Goal: Task Accomplishment & Management: Manage account settings

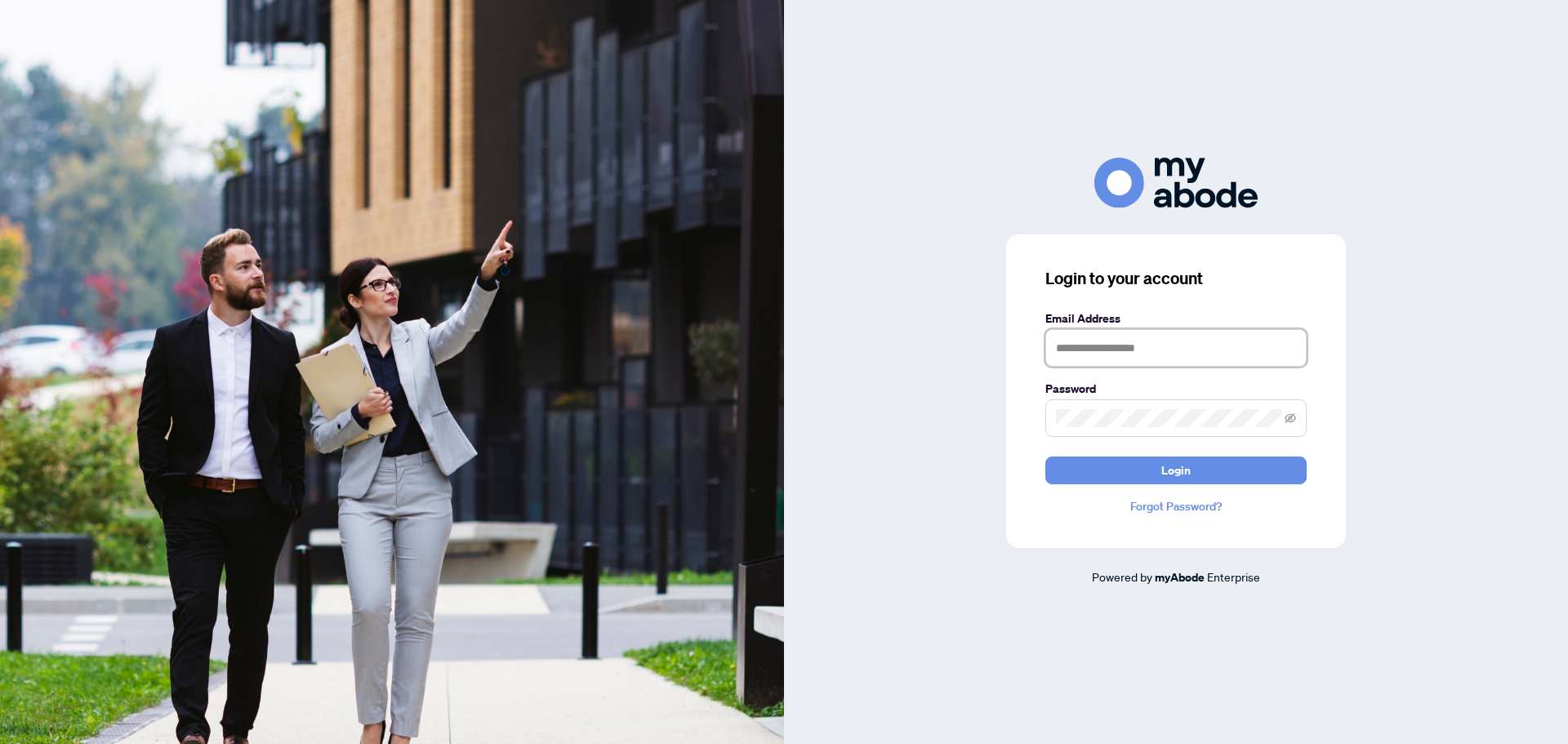
click at [1095, 355] on input "text" at bounding box center [1176, 348] width 261 height 38
type input "**********"
click at [1165, 460] on span "Login" at bounding box center [1176, 471] width 29 height 26
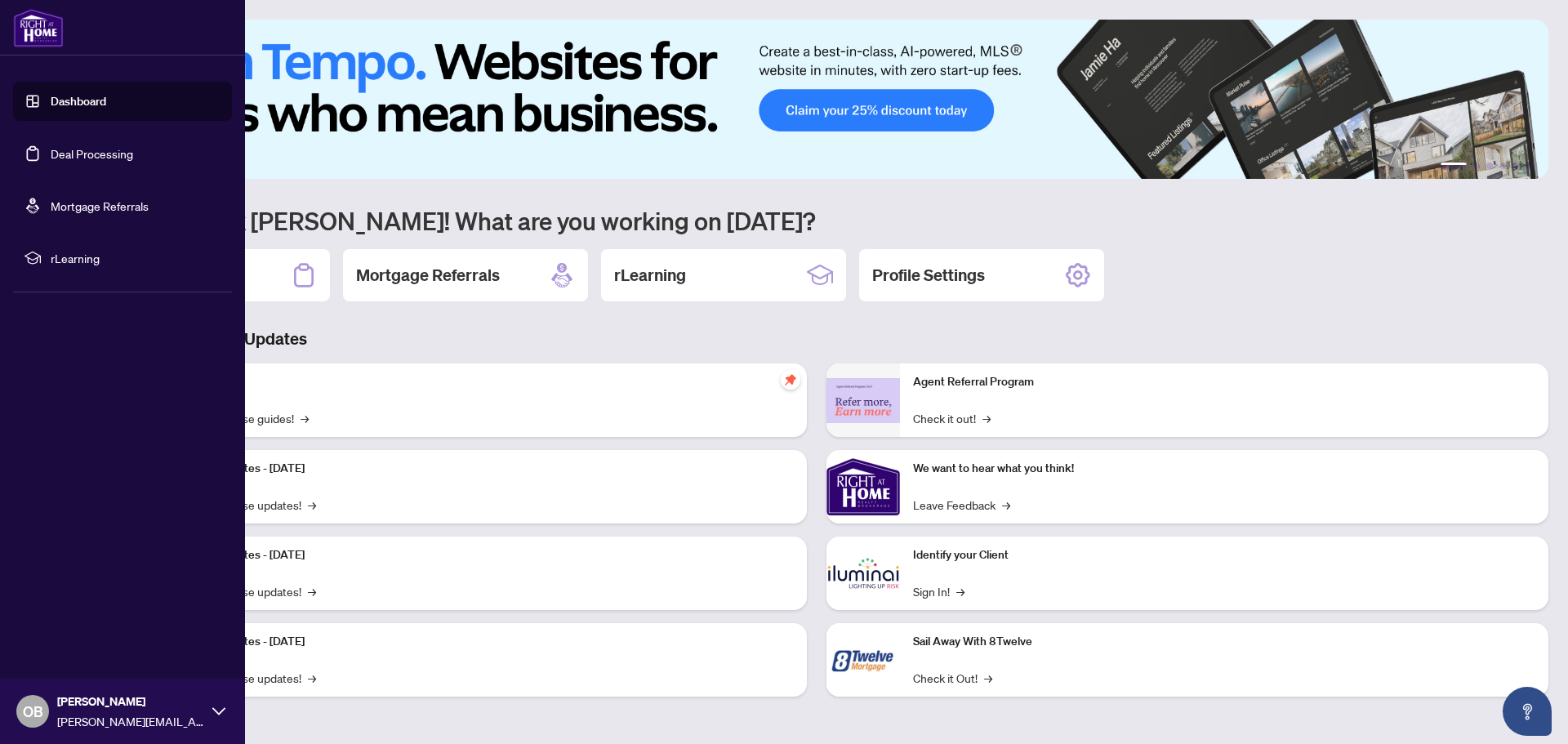
click at [80, 156] on link "Deal Processing" at bounding box center [92, 153] width 83 height 15
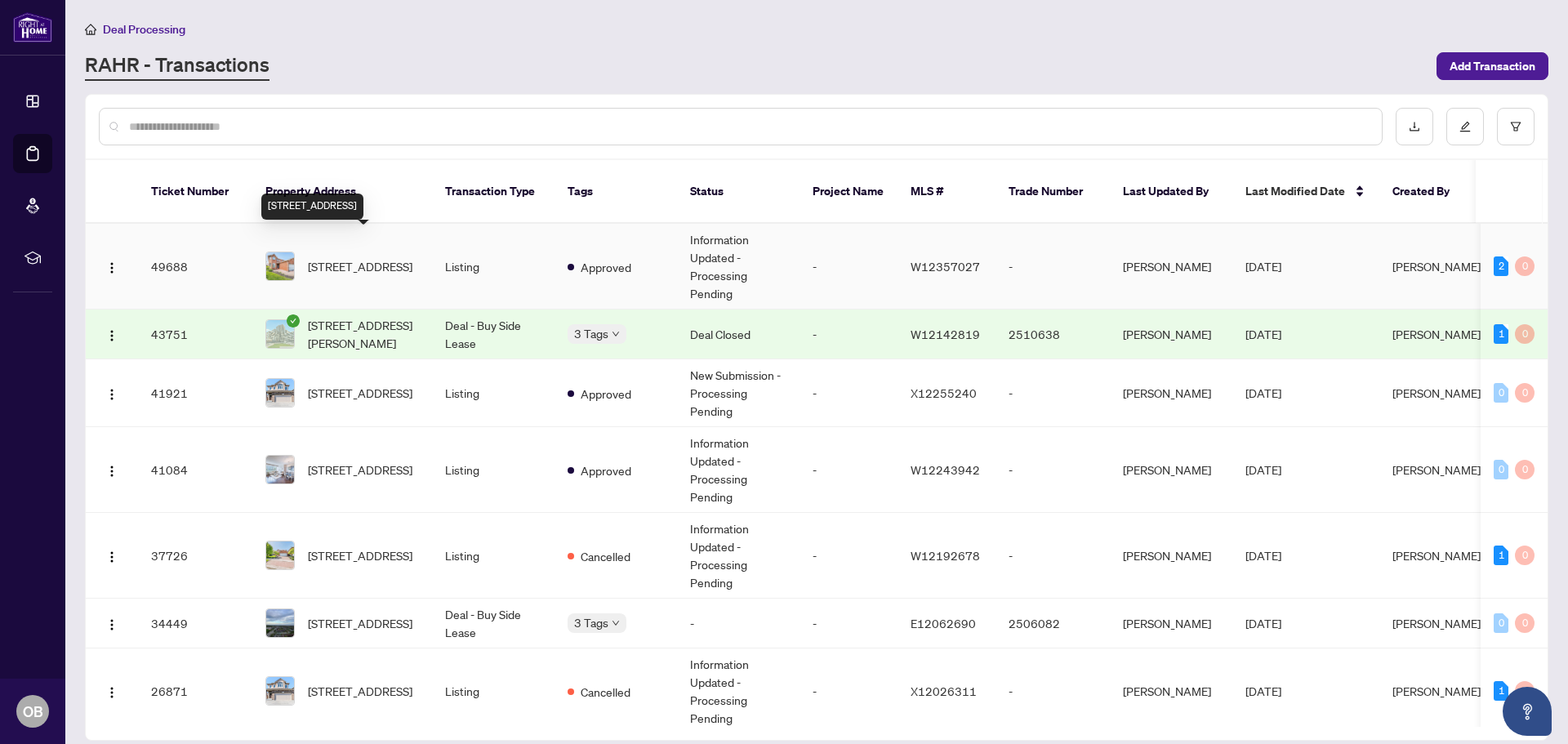
click at [344, 257] on span "[STREET_ADDRESS]" at bounding box center [360, 266] width 105 height 18
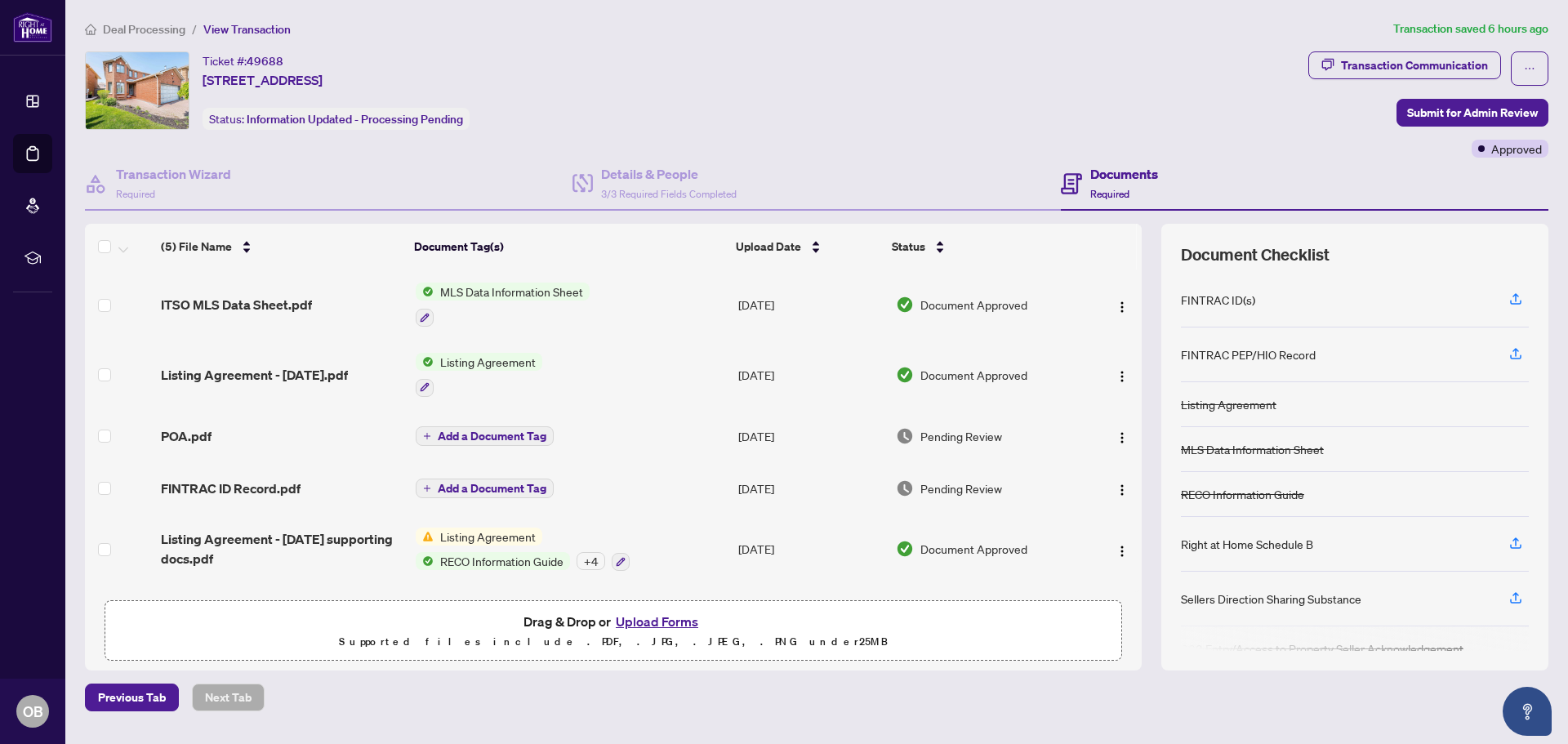
click at [668, 621] on button "Upload Forms" at bounding box center [656, 622] width 92 height 21
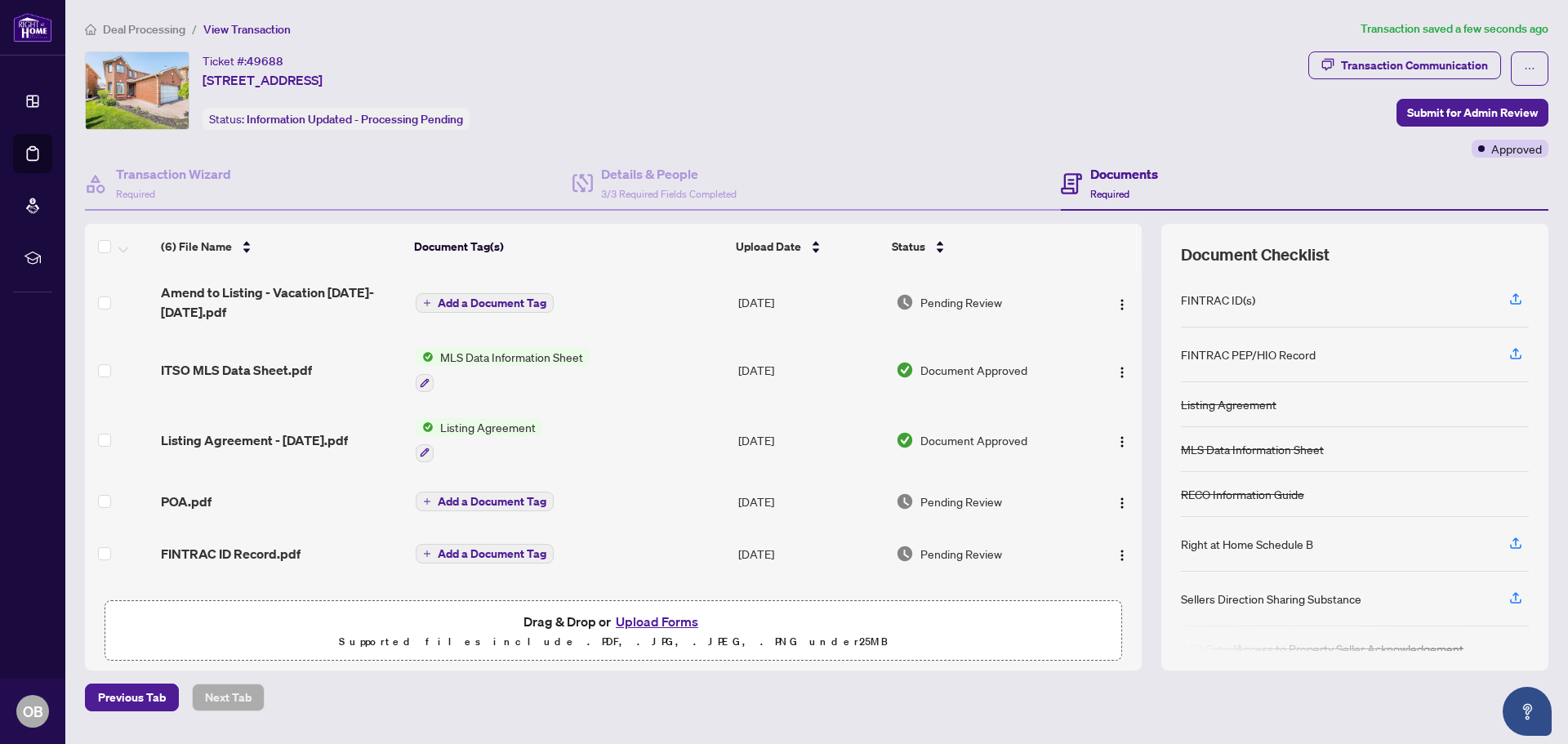
click at [462, 304] on span "Add a Document Tag" at bounding box center [491, 303] width 108 height 11
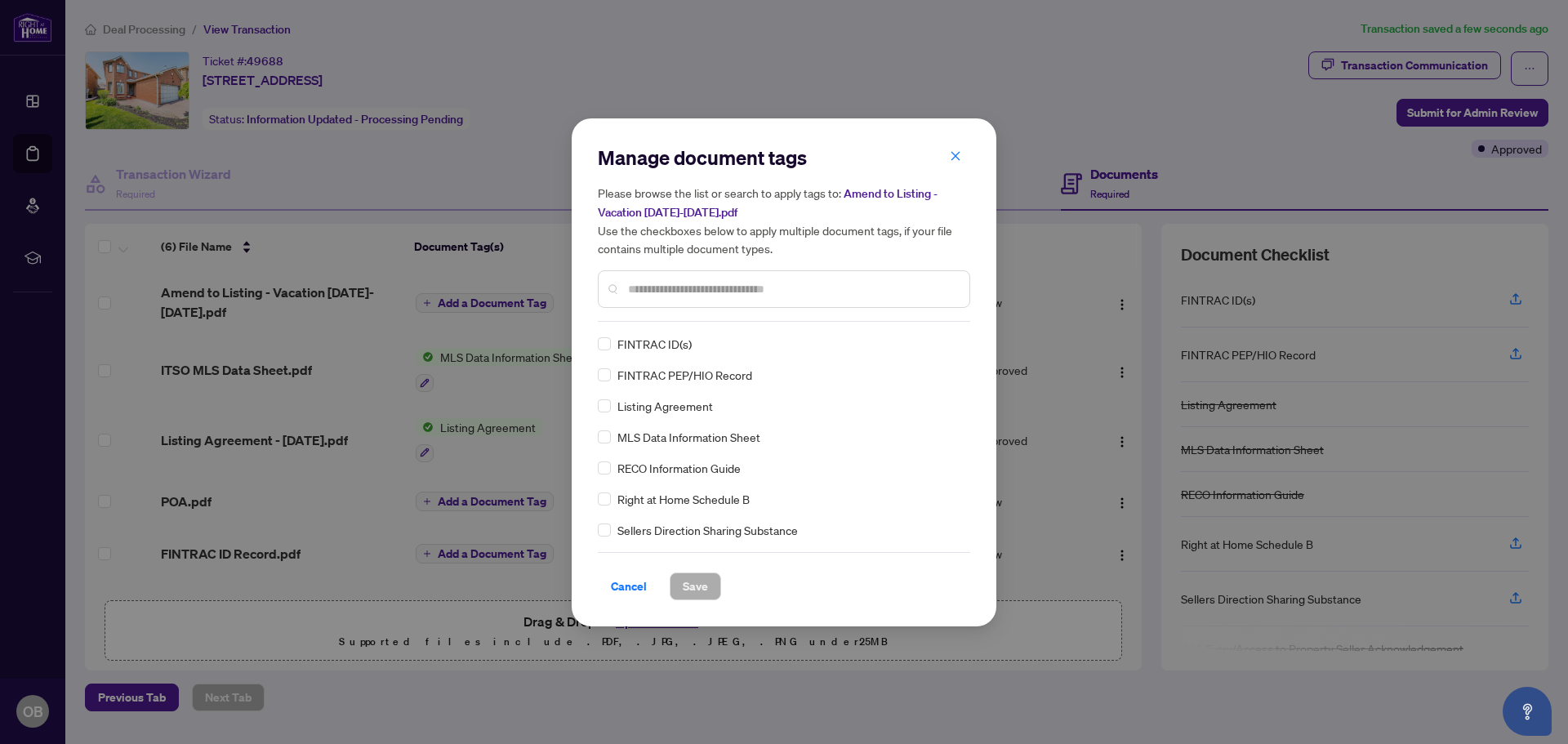
click at [674, 291] on input "text" at bounding box center [792, 289] width 328 height 18
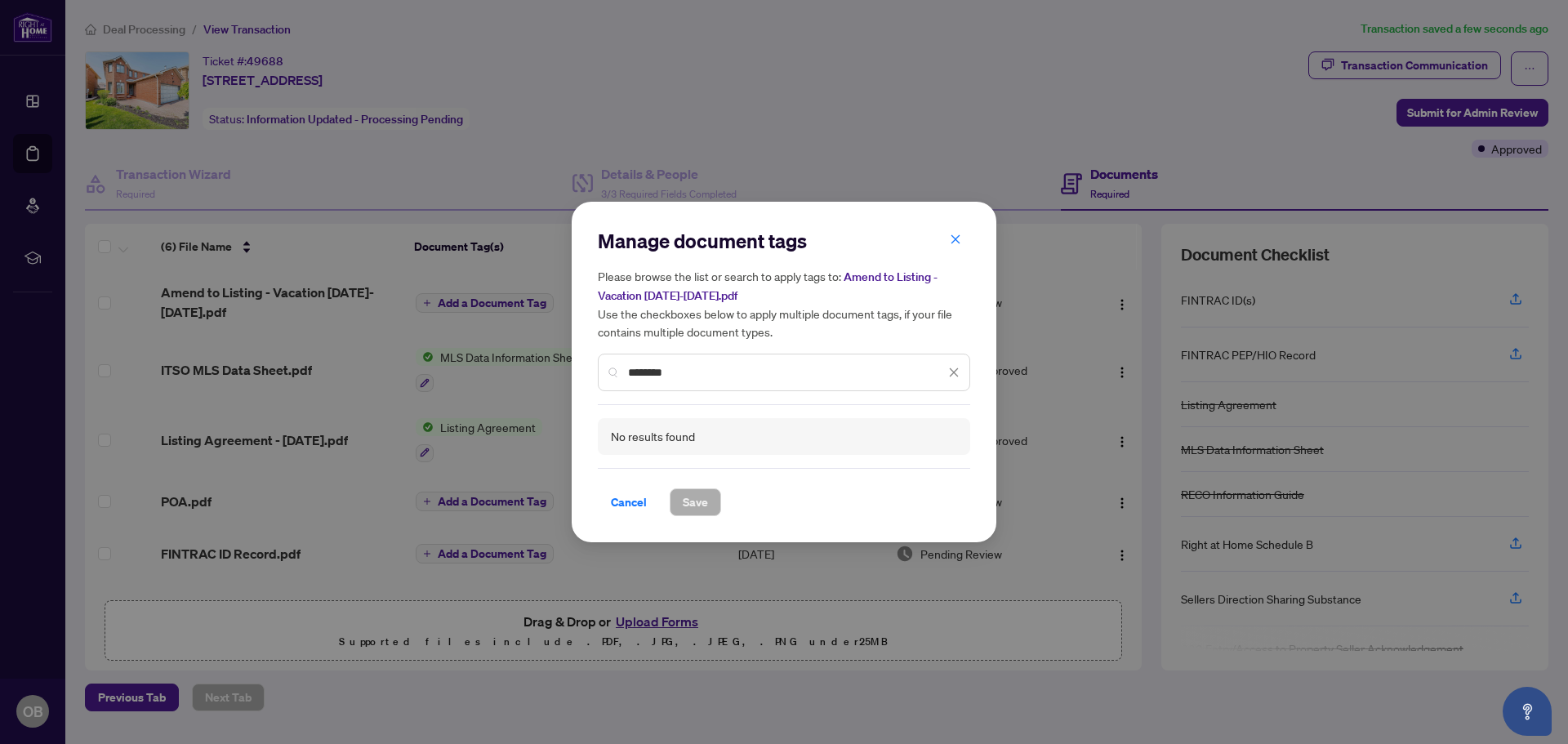
drag, startPoint x: 685, startPoint y: 371, endPoint x: 629, endPoint y: 369, distance: 56.0
click at [629, 369] on input "********" at bounding box center [787, 372] width 317 height 18
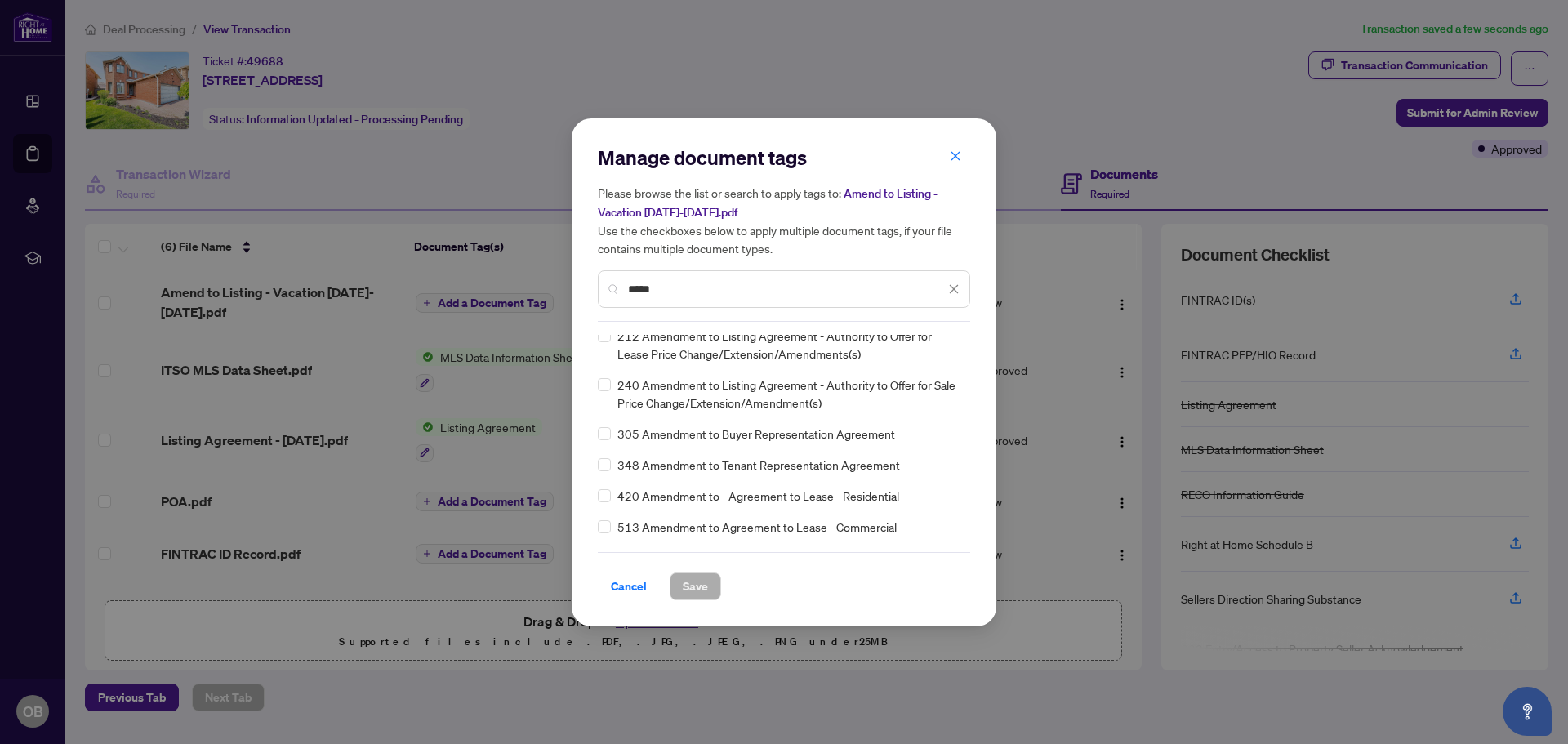
scroll to position [82, 0]
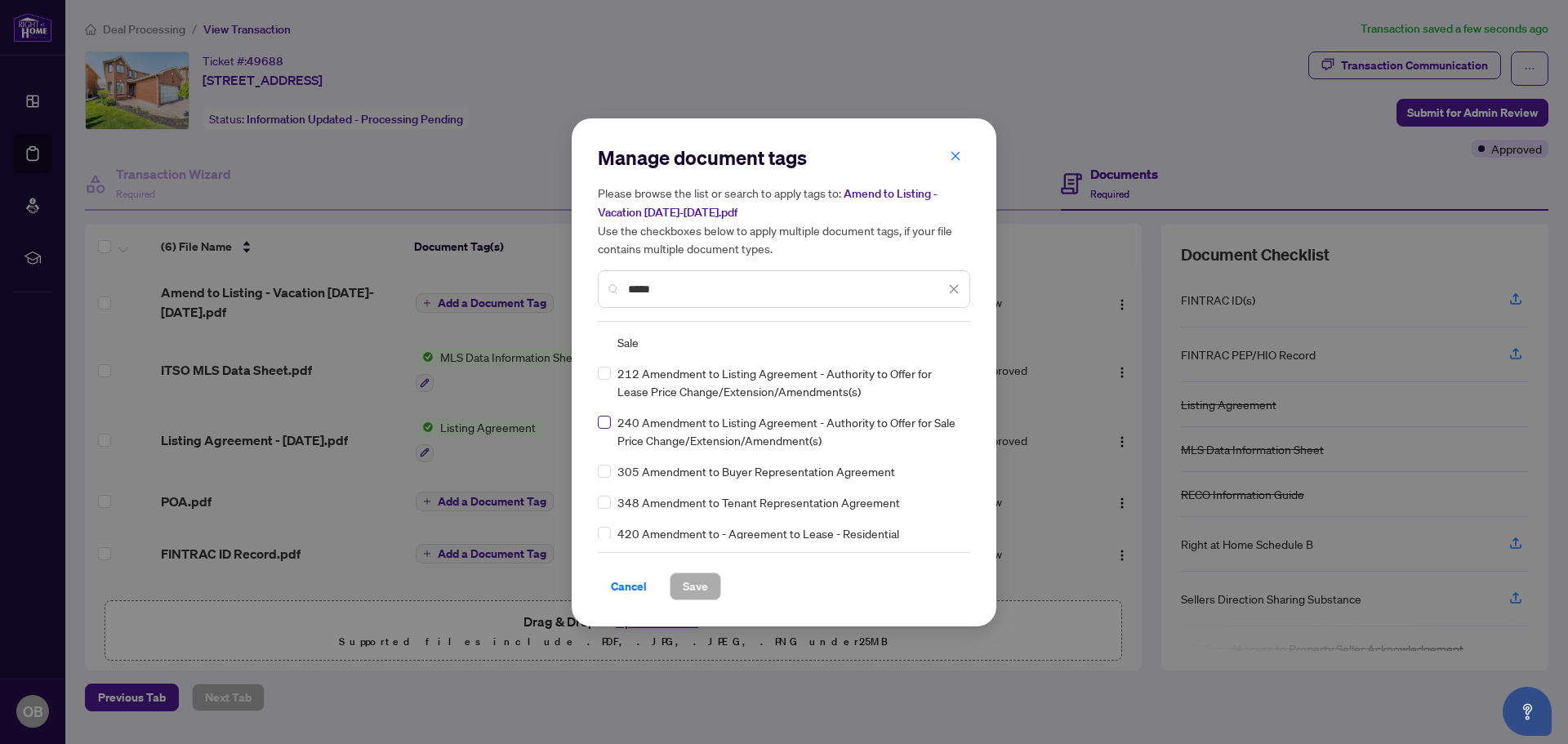
type input "*****"
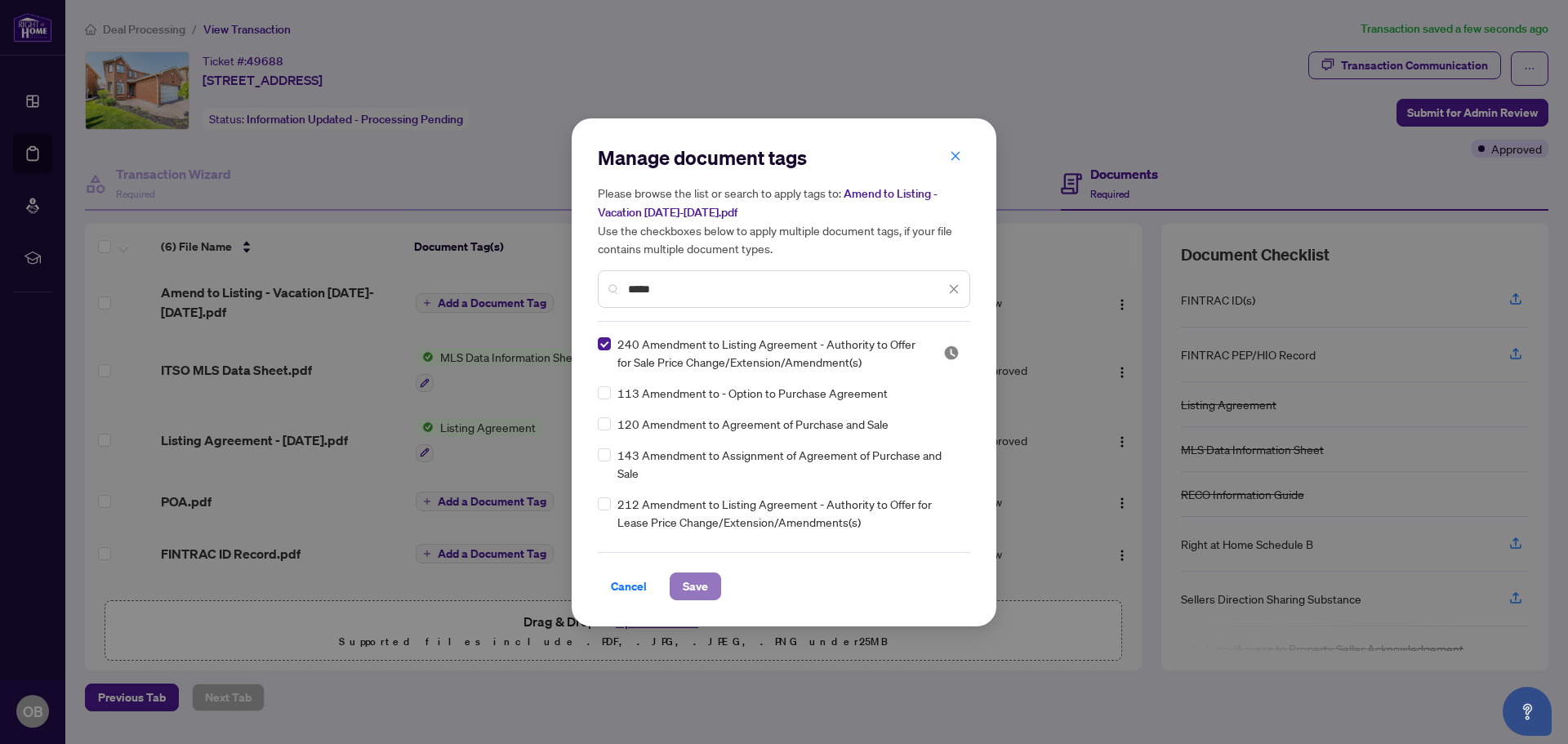
click at [696, 590] on span "Save" at bounding box center [695, 587] width 26 height 26
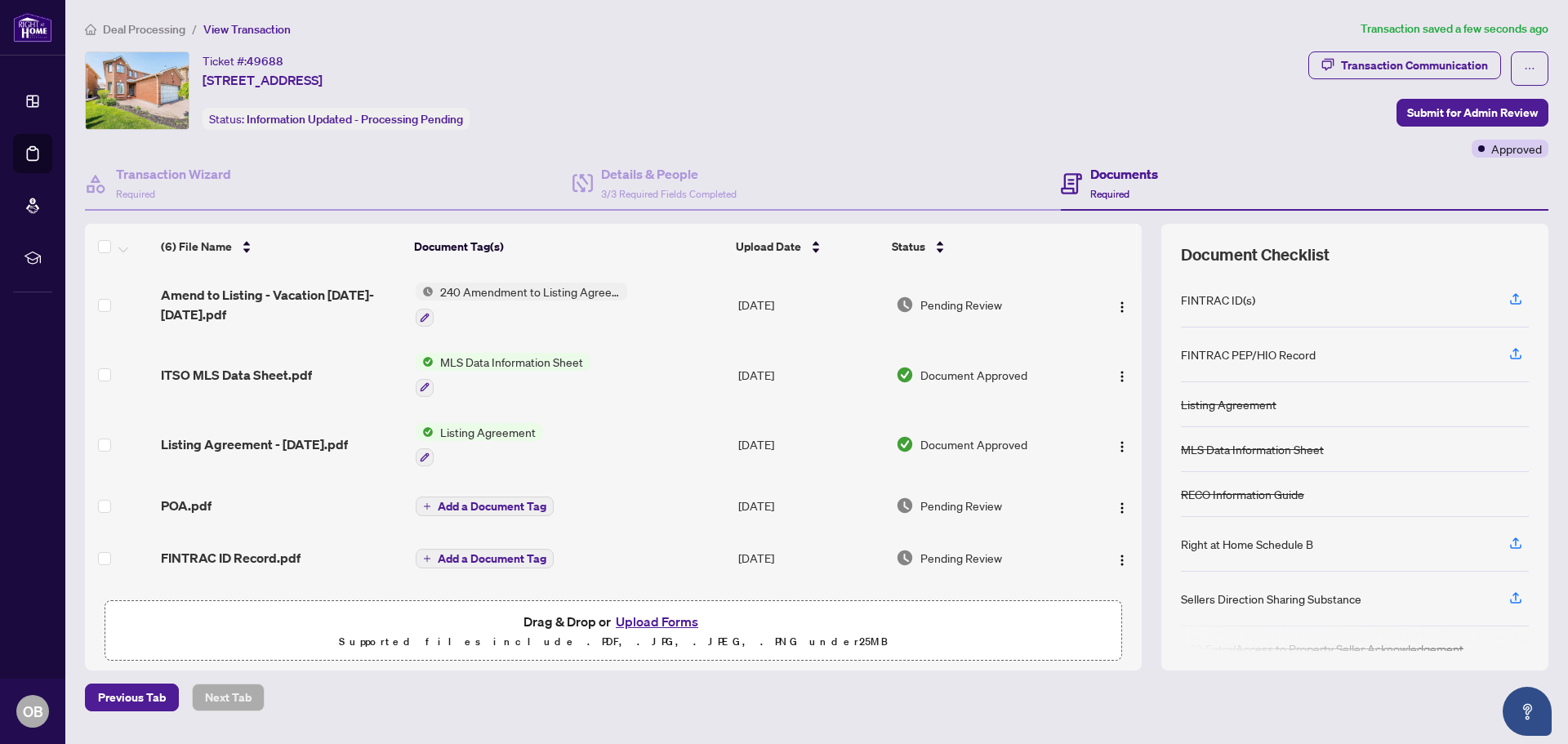
click at [535, 286] on span "240 Amendment to Listing Agreement - Authority to Offer for Sale Price Change/E…" at bounding box center [531, 291] width 194 height 18
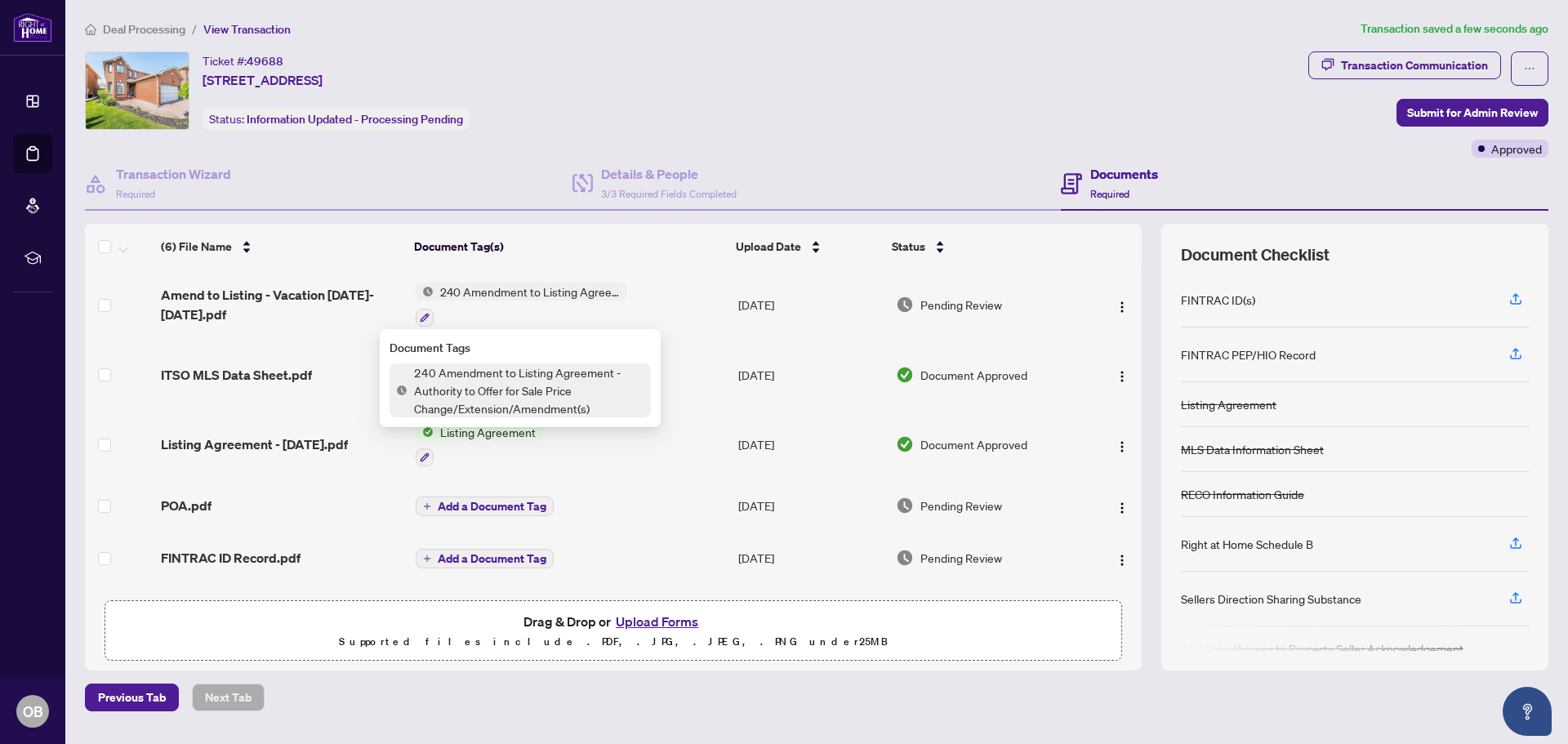
click at [529, 384] on span "240 Amendment to Listing Agreement - Authority to Offer for Sale Price Change/E…" at bounding box center [529, 390] width 244 height 54
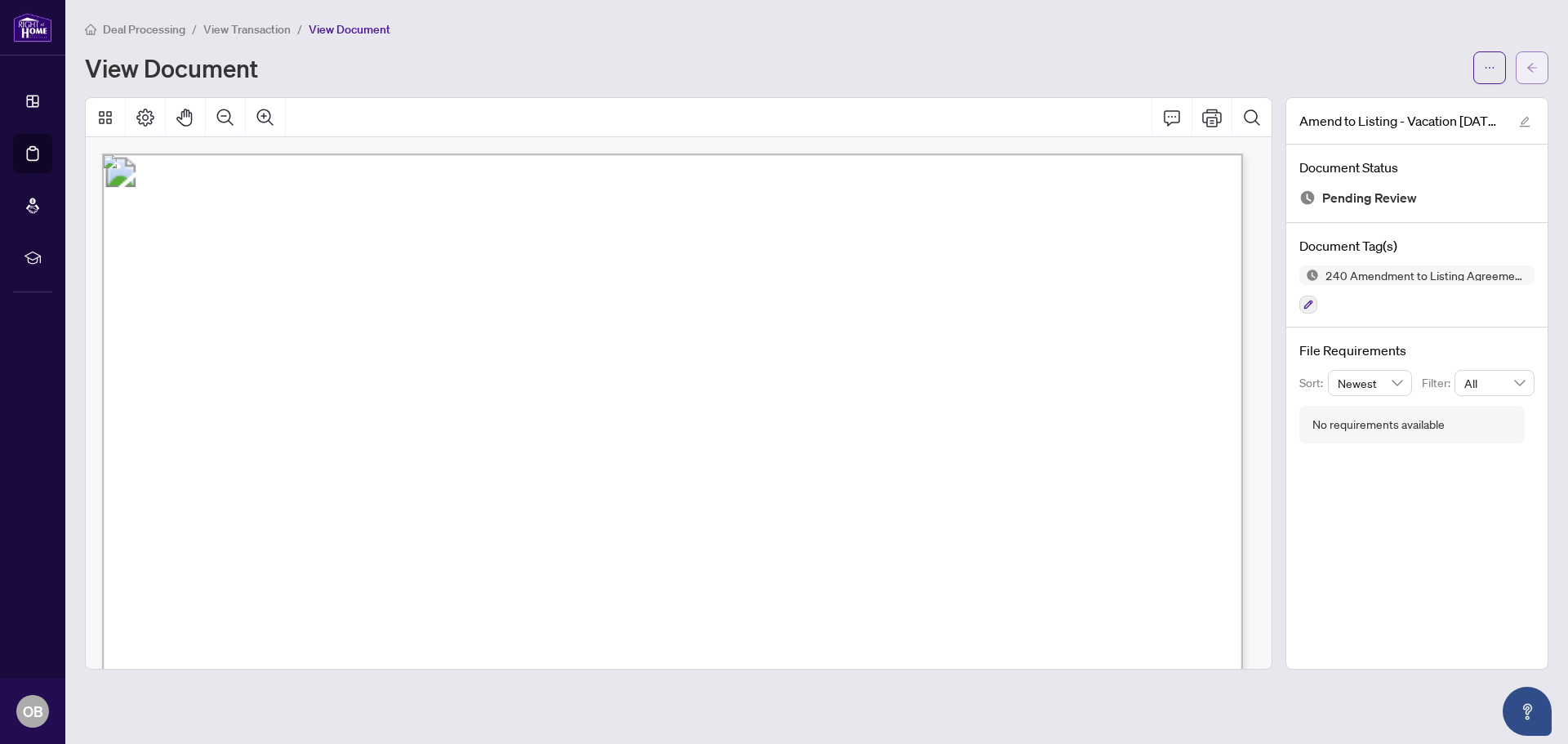
click at [1529, 75] on span "button" at bounding box center [1532, 68] width 11 height 26
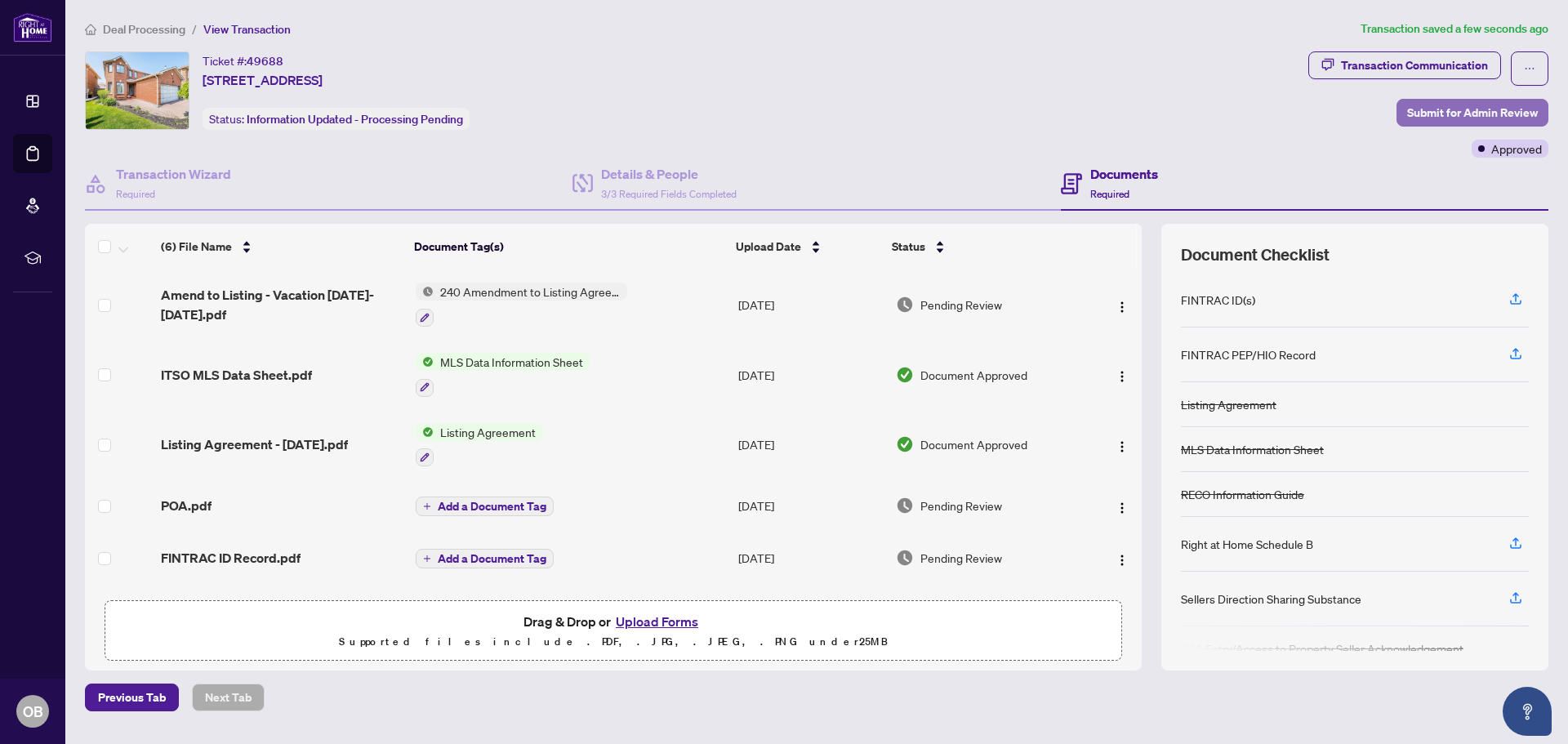
click at [1462, 107] on span "Submit for Admin Review" at bounding box center [1472, 113] width 130 height 26
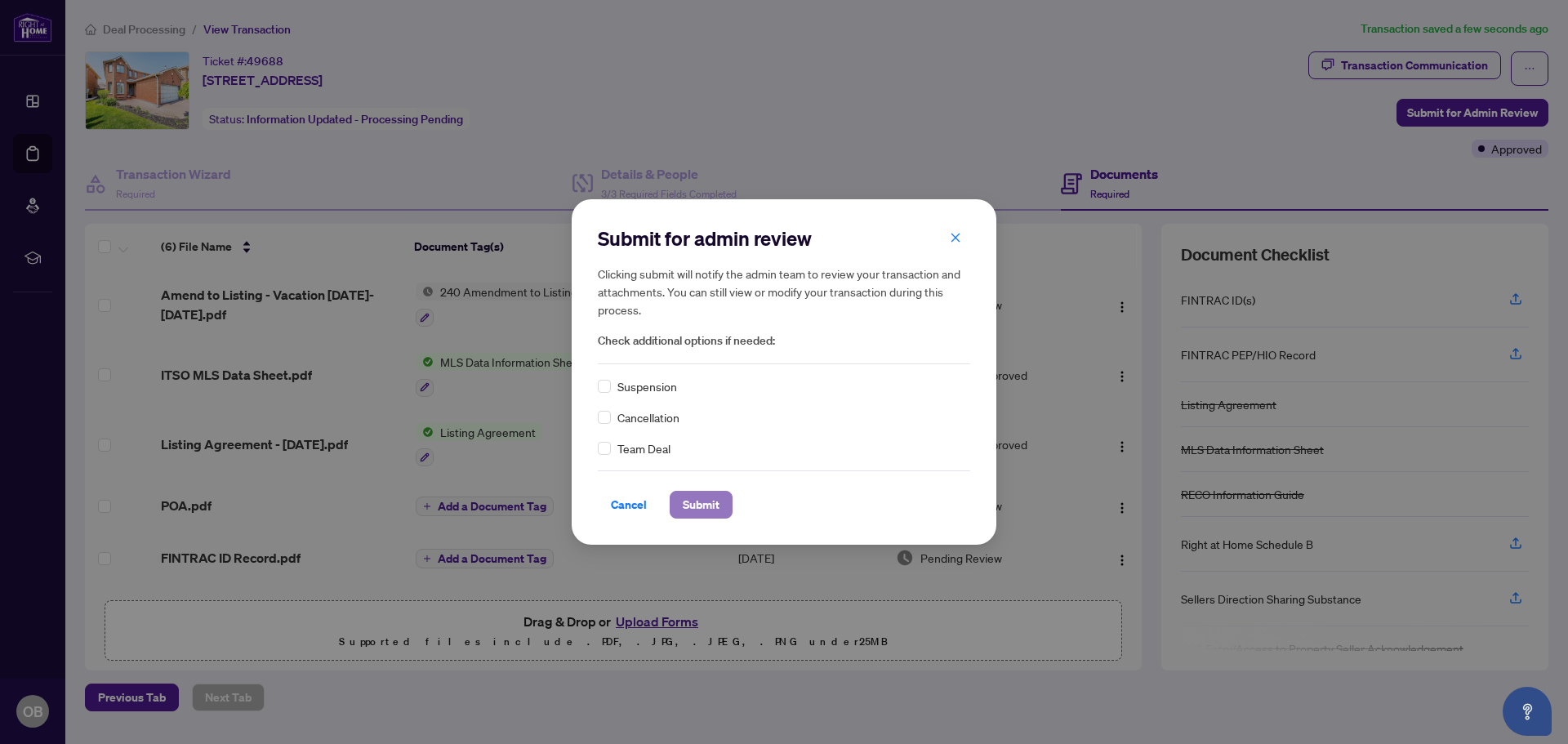
click at [705, 506] on span "Submit" at bounding box center [701, 505] width 37 height 26
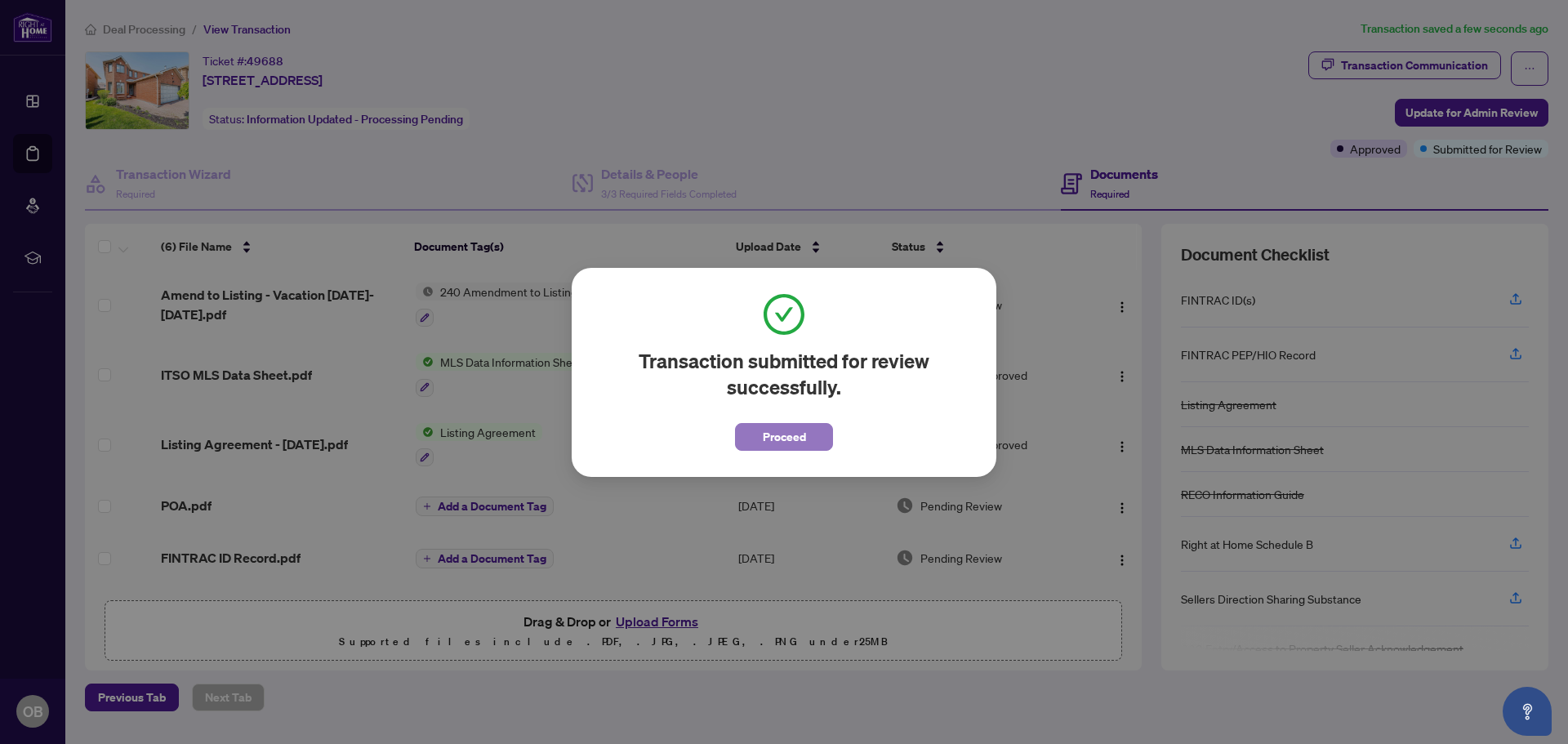
click at [783, 438] on span "Proceed" at bounding box center [784, 438] width 43 height 26
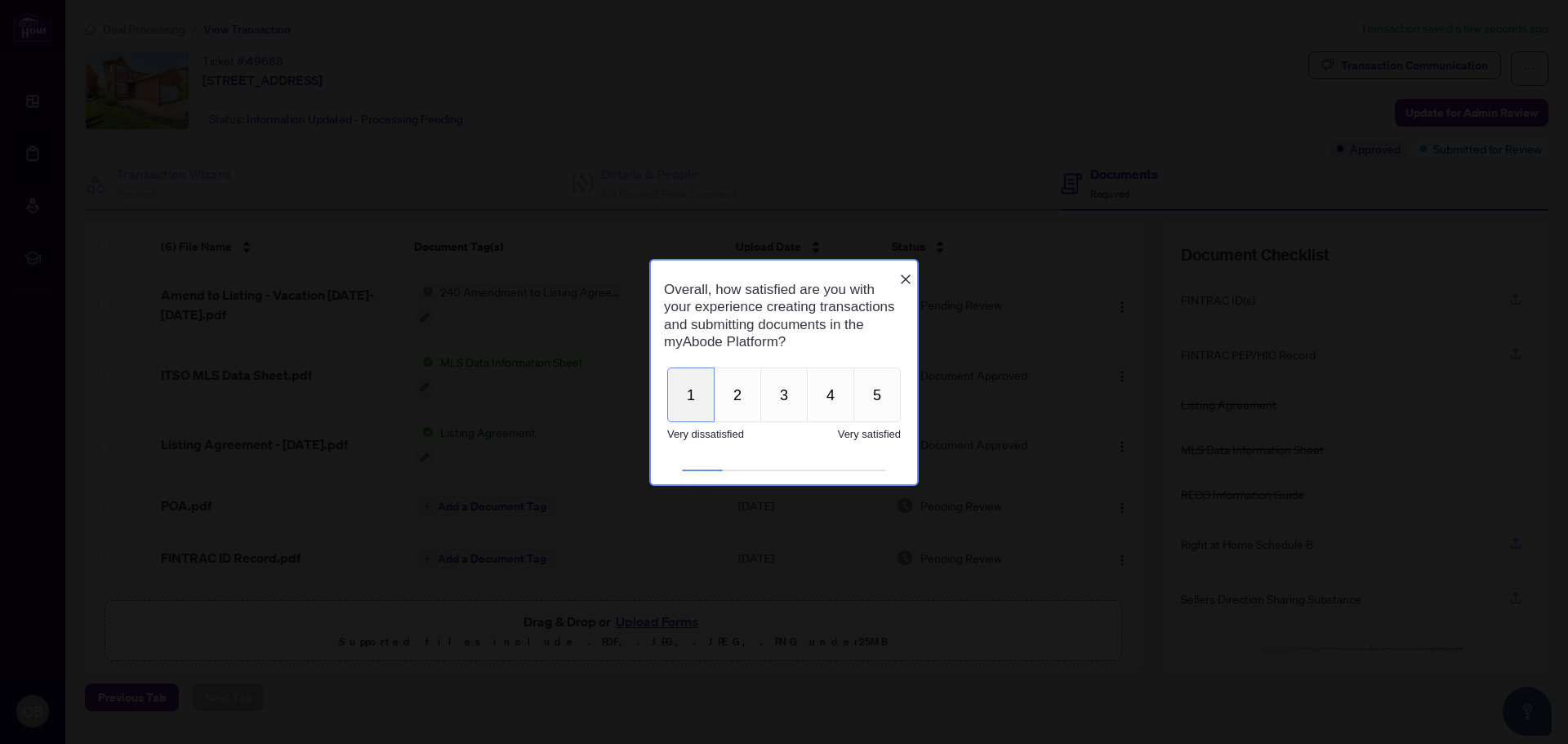
click at [700, 416] on button "1" at bounding box center [691, 395] width 48 height 55
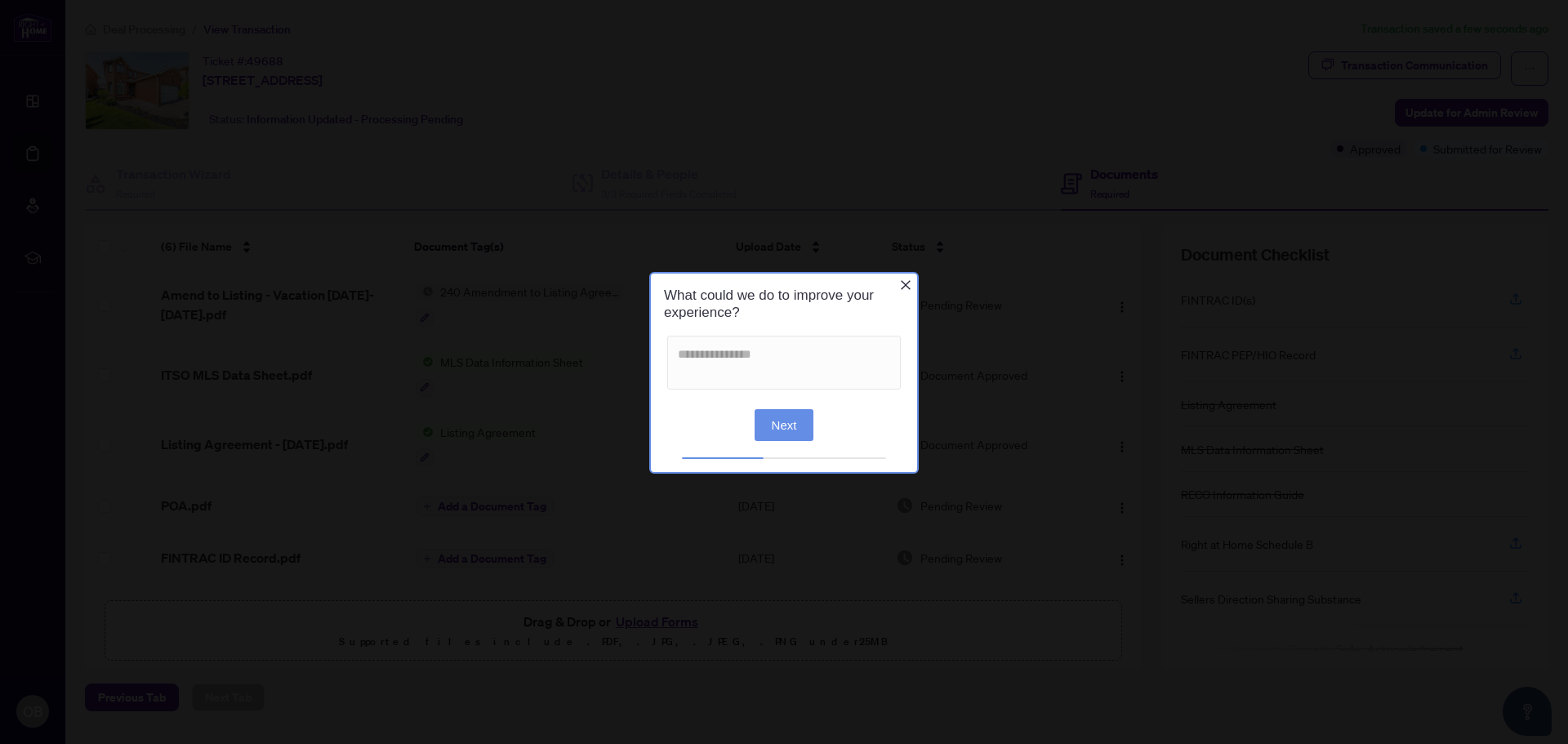
click at [787, 422] on button "Next" at bounding box center [785, 424] width 60 height 32
click at [724, 347] on textarea at bounding box center [783, 362] width 233 height 54
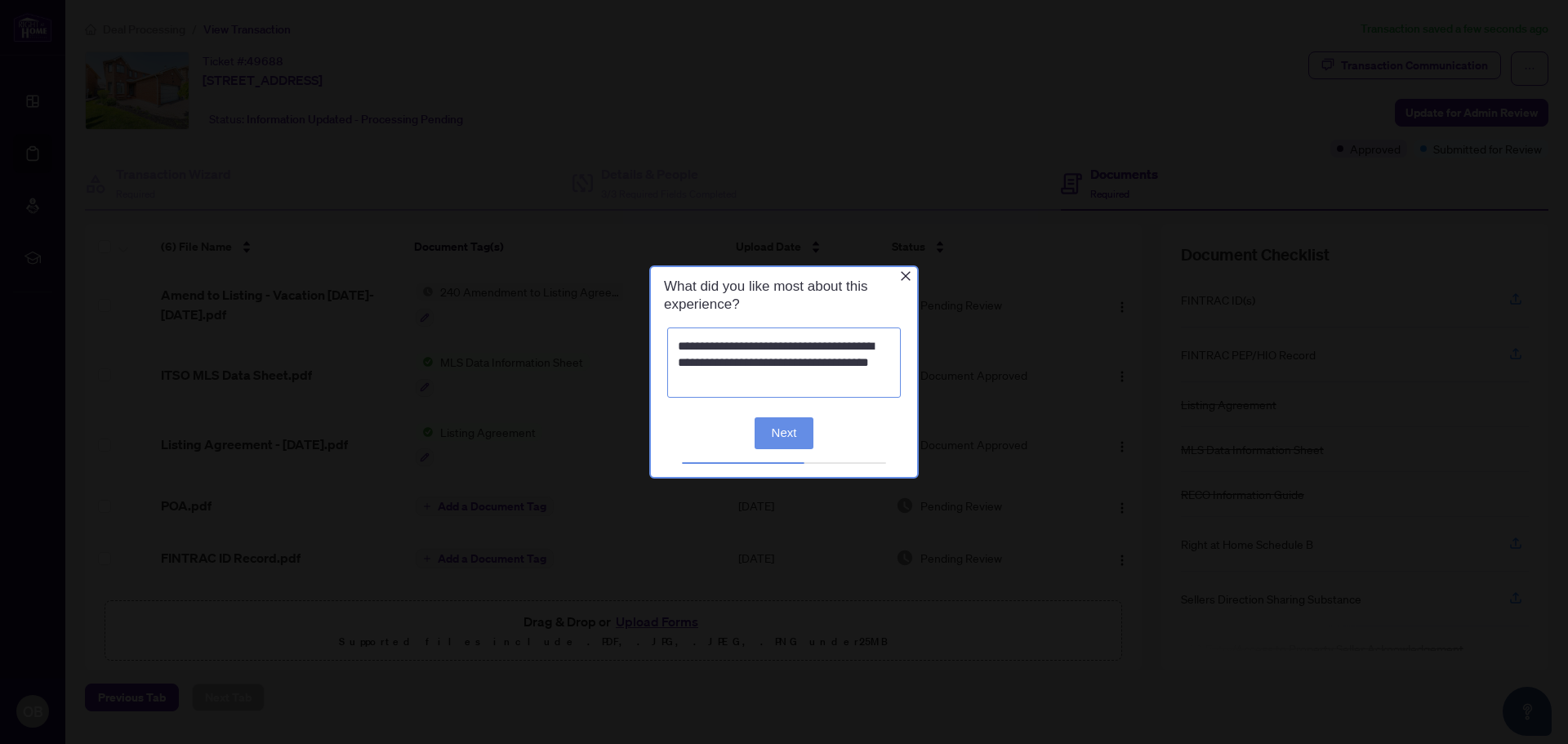
type textarea "**********"
click at [785, 437] on button "Next" at bounding box center [785, 433] width 60 height 32
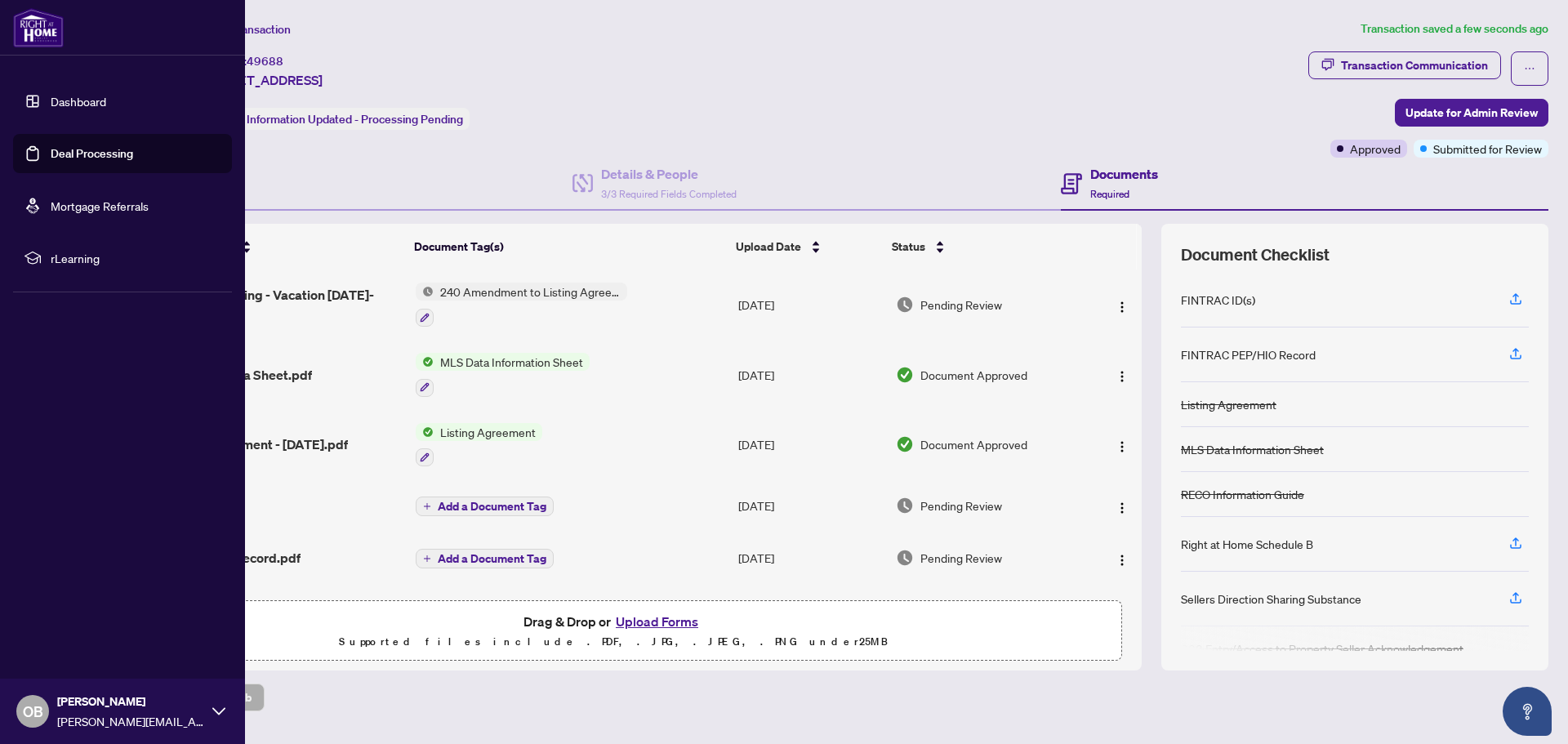
click at [98, 153] on link "Deal Processing" at bounding box center [92, 153] width 83 height 15
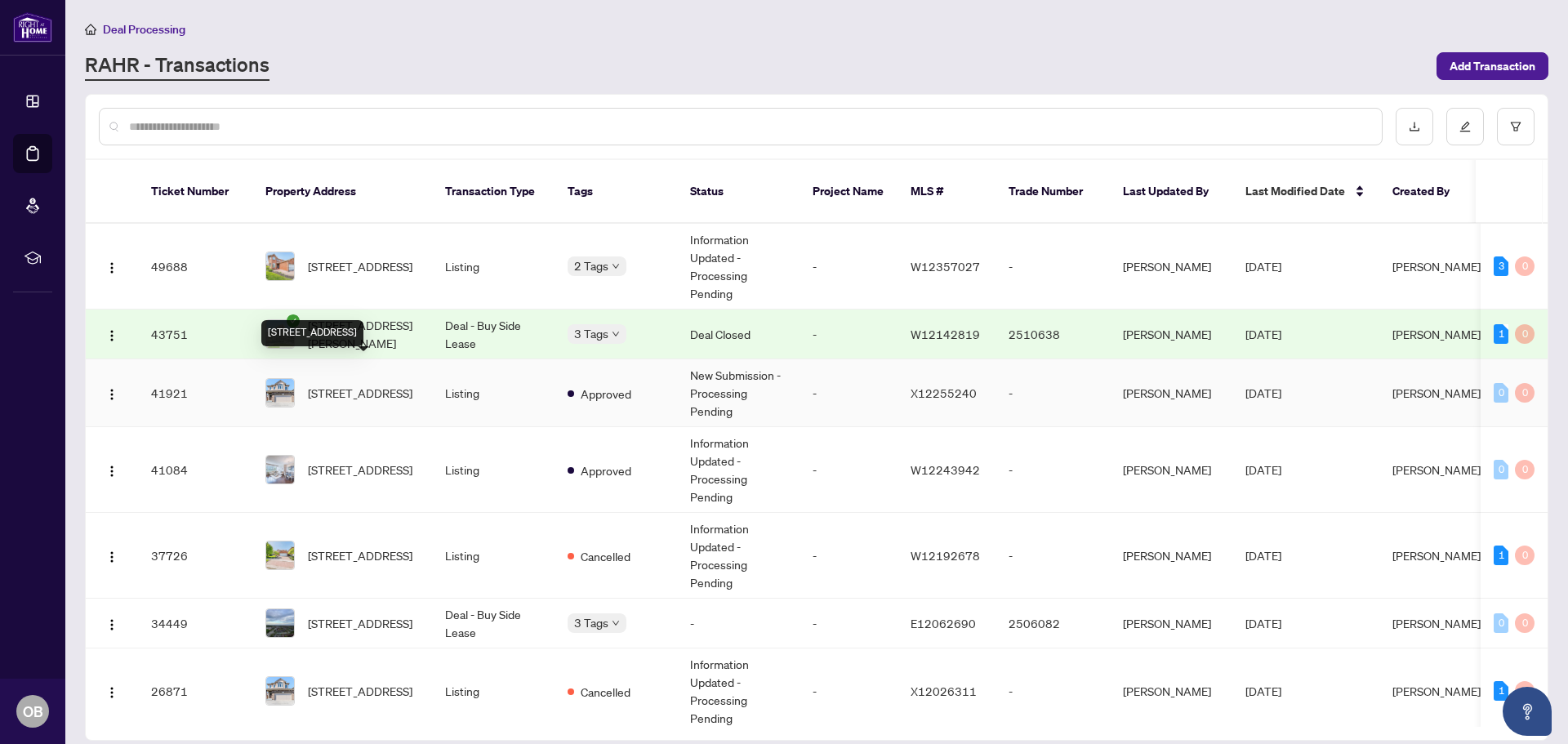
click at [363, 384] on span "[STREET_ADDRESS]" at bounding box center [360, 393] width 105 height 18
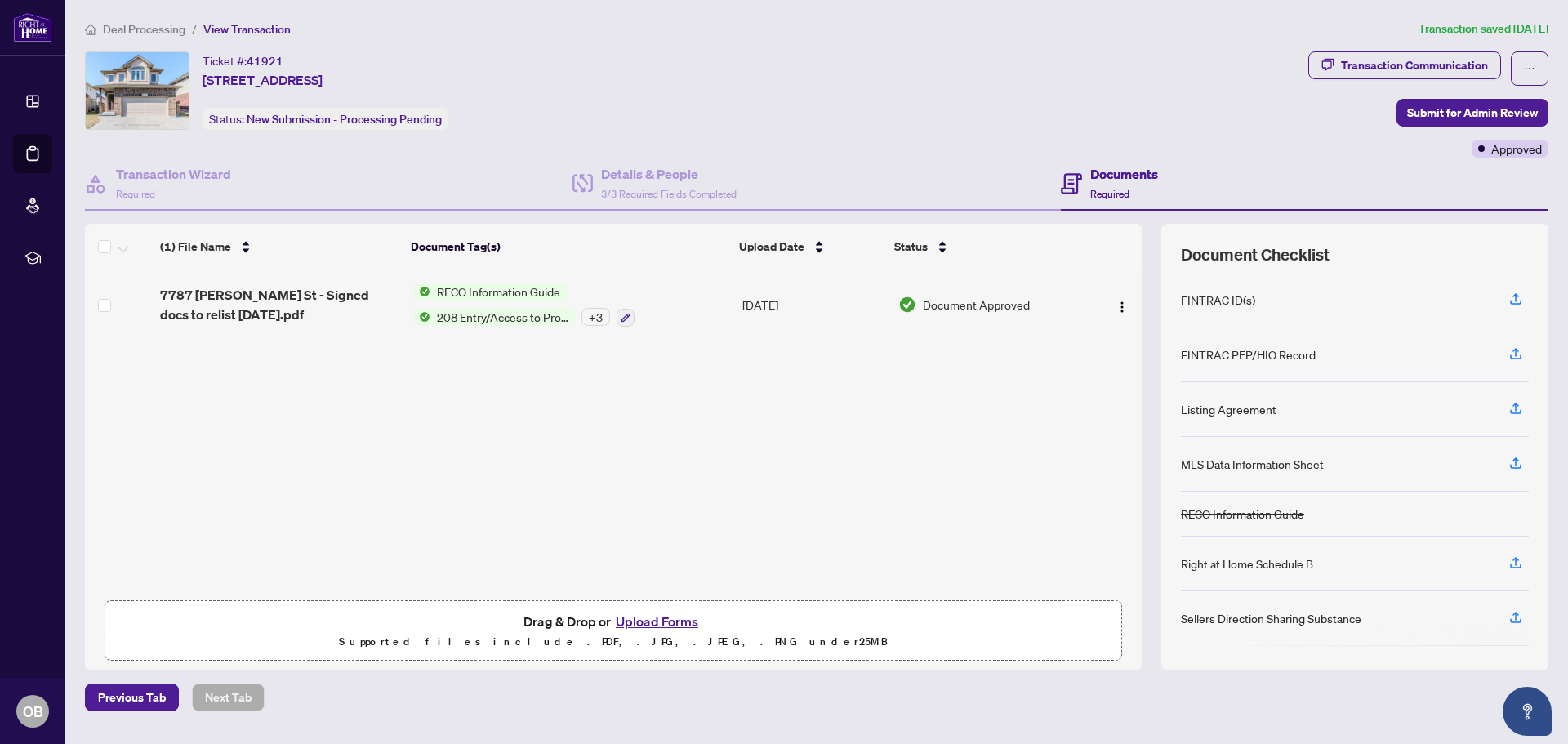
click at [665, 617] on button "Upload Forms" at bounding box center [656, 622] width 92 height 21
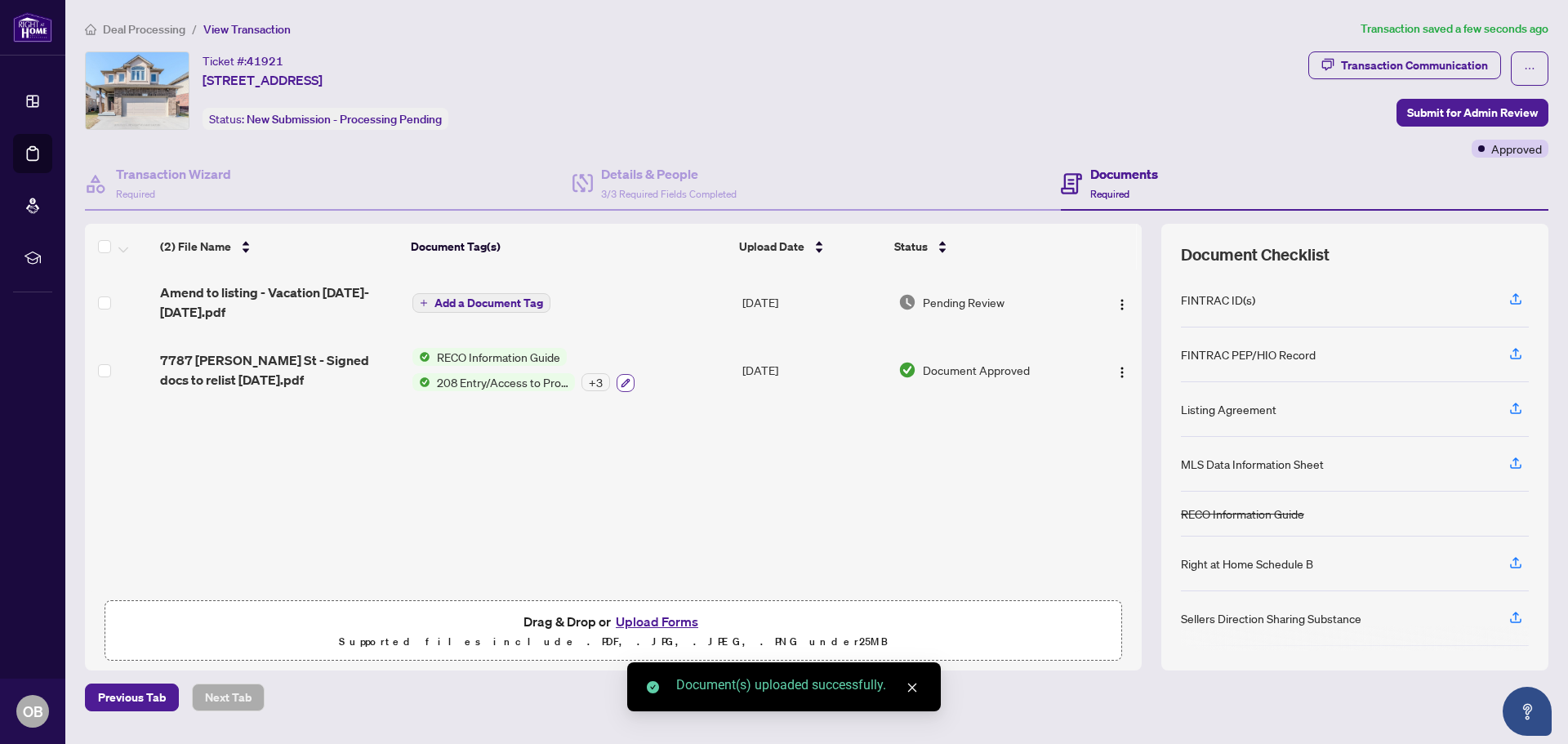
click at [620, 380] on icon "button" at bounding box center [625, 383] width 10 height 10
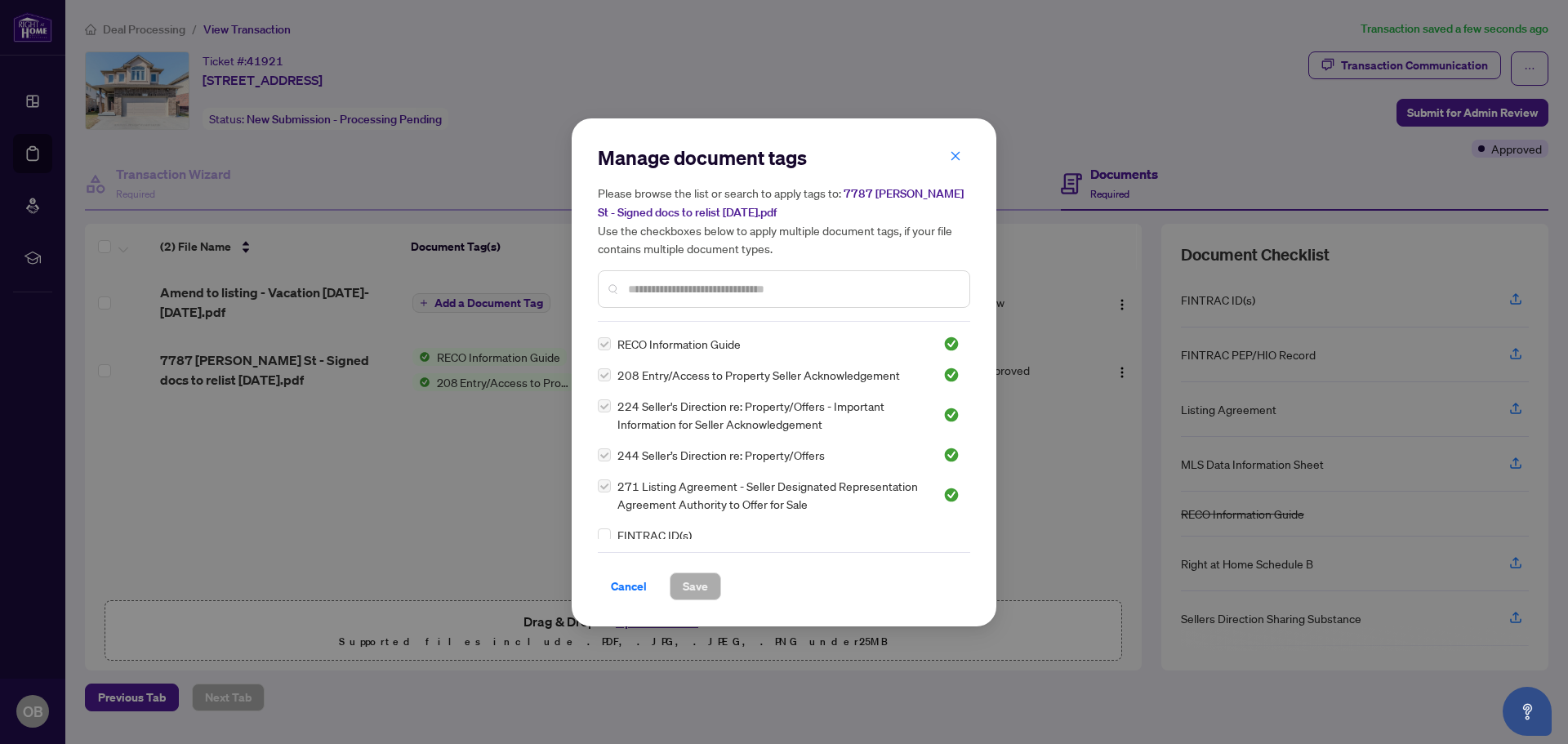
click at [664, 288] on input "text" at bounding box center [792, 289] width 328 height 18
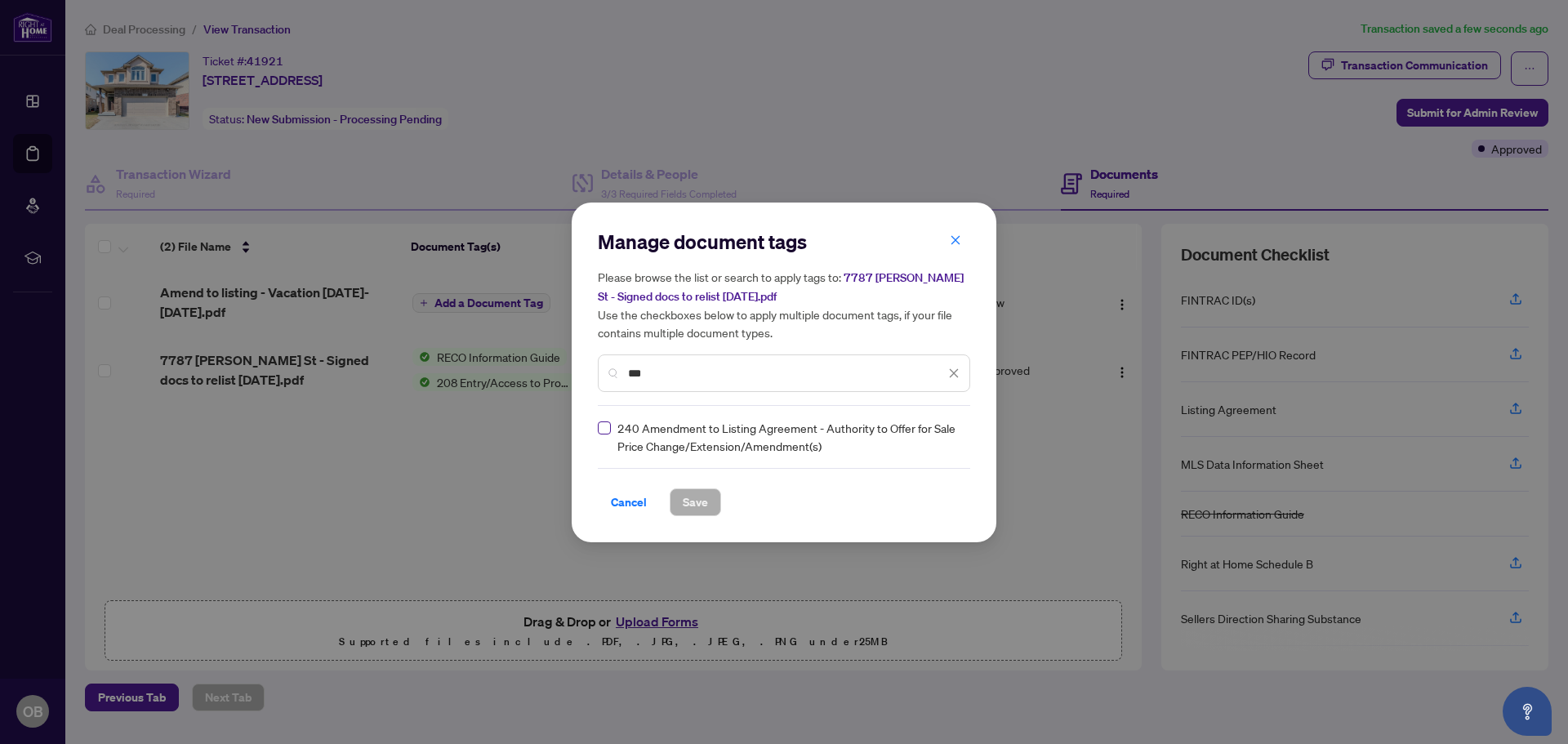
type input "***"
click at [698, 503] on span "Save" at bounding box center [695, 503] width 26 height 26
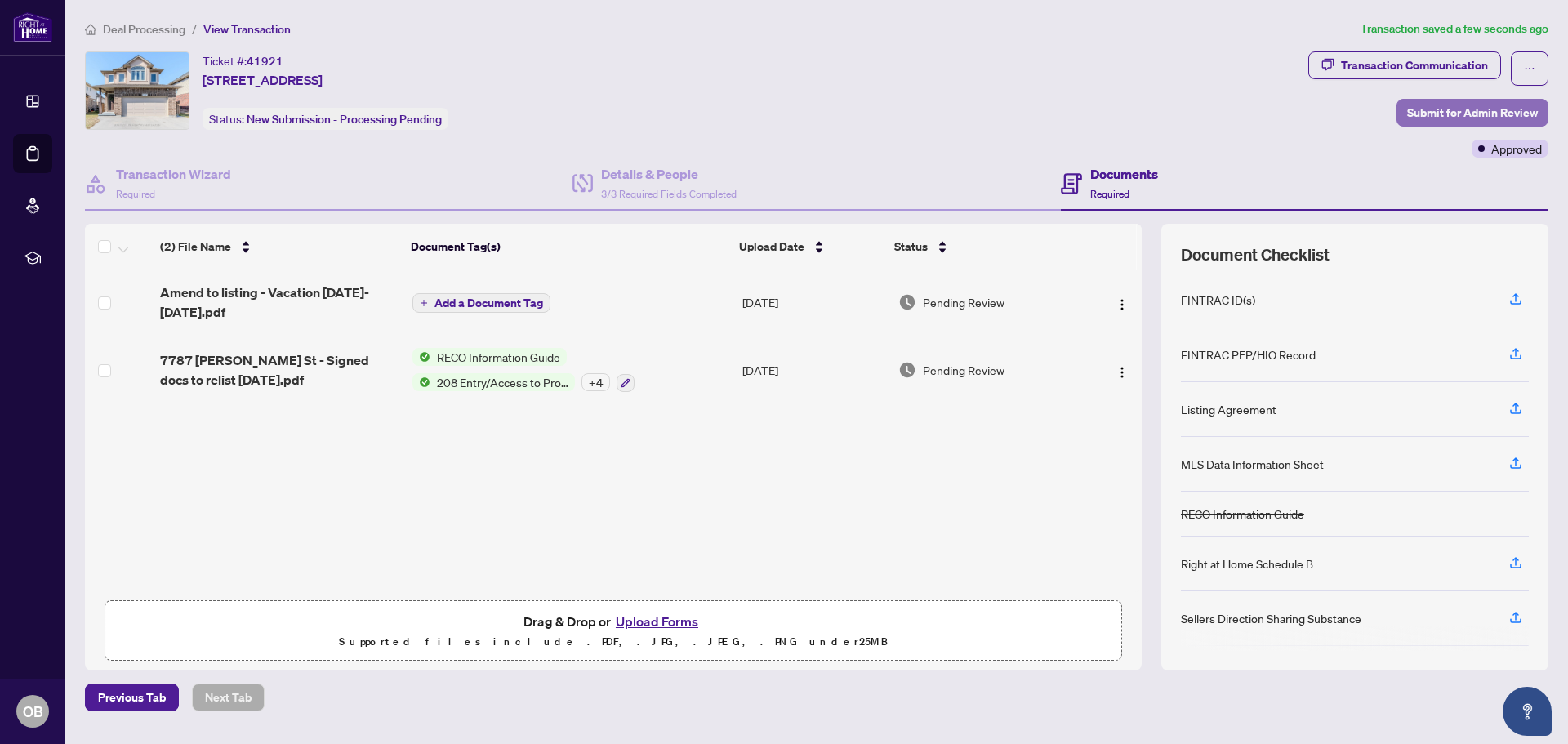
click at [1467, 109] on span "Submit for Admin Review" at bounding box center [1472, 113] width 130 height 26
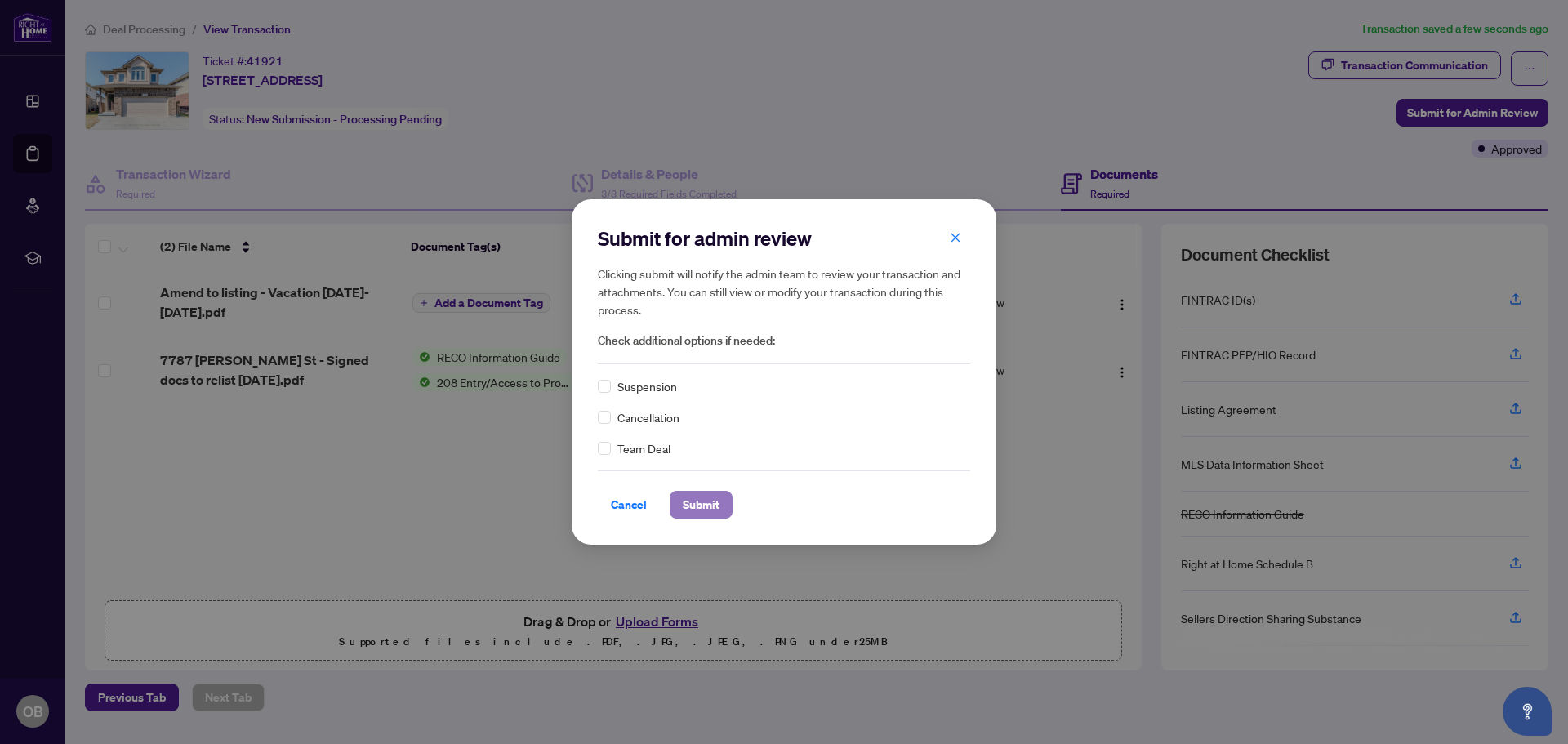
click at [693, 495] on span "Submit" at bounding box center [701, 505] width 37 height 26
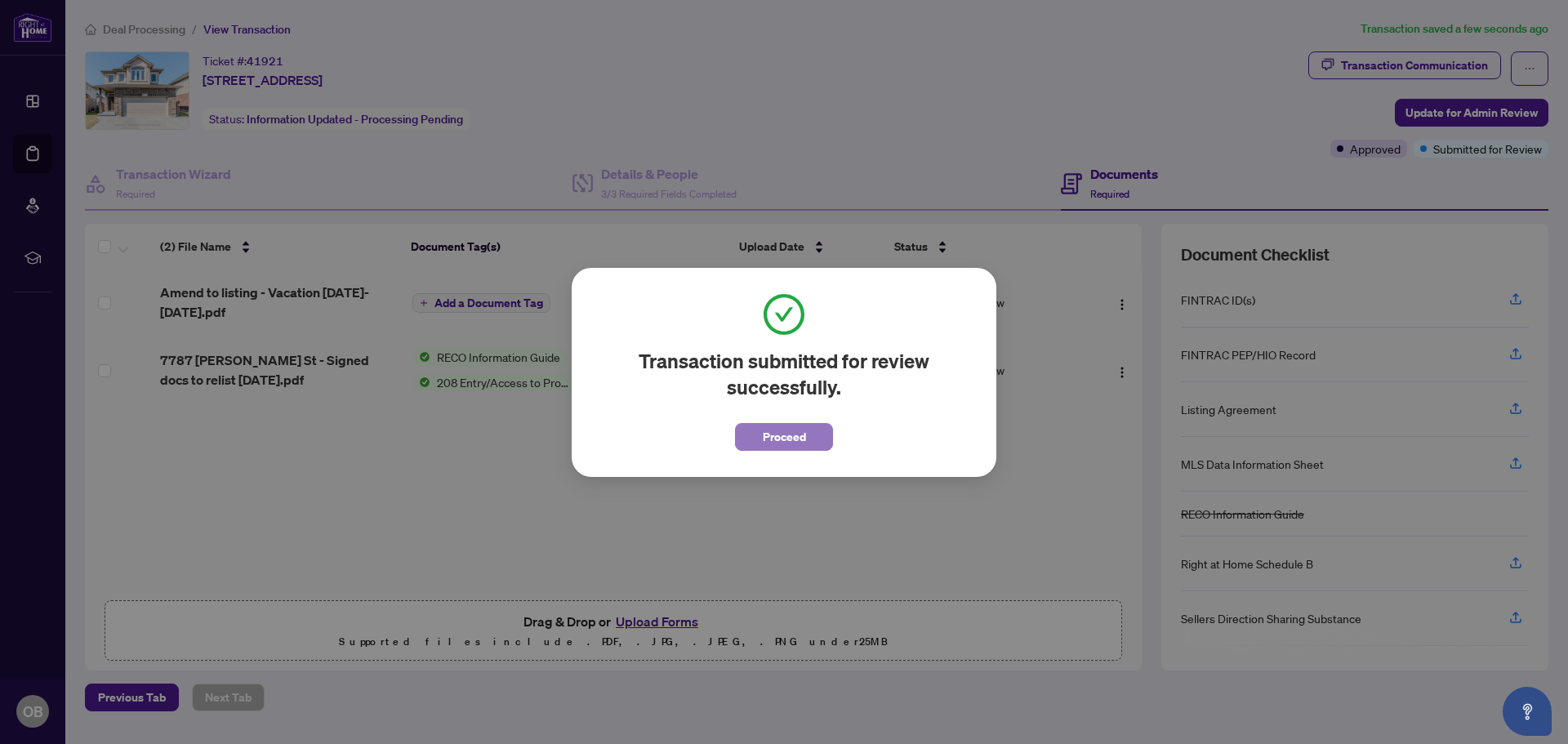
click at [780, 436] on span "Proceed" at bounding box center [784, 438] width 43 height 26
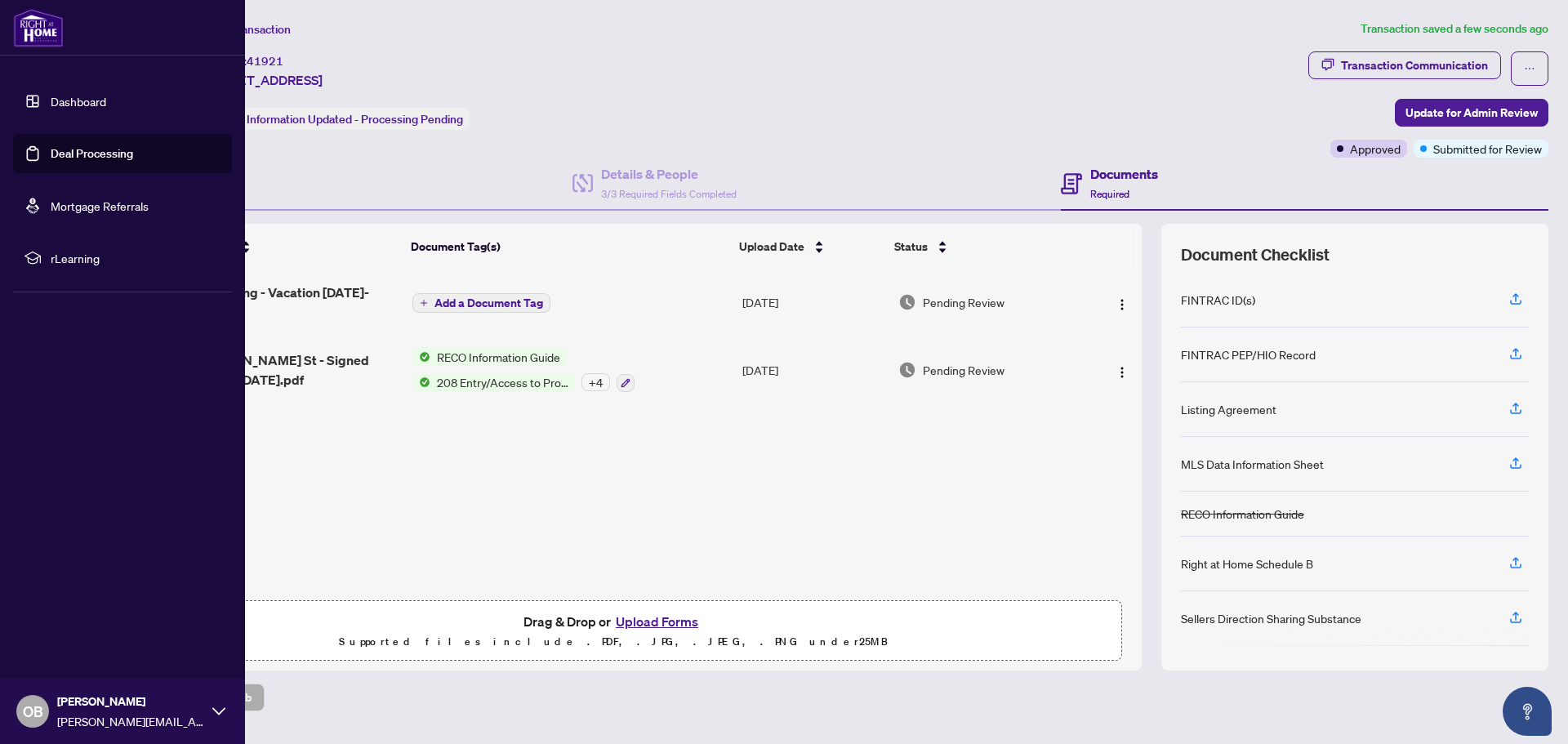
click at [215, 711] on icon at bounding box center [218, 711] width 13 height 7
click at [70, 619] on span "Logout" at bounding box center [66, 615] width 37 height 26
